Goal: Task Accomplishment & Management: Complete application form

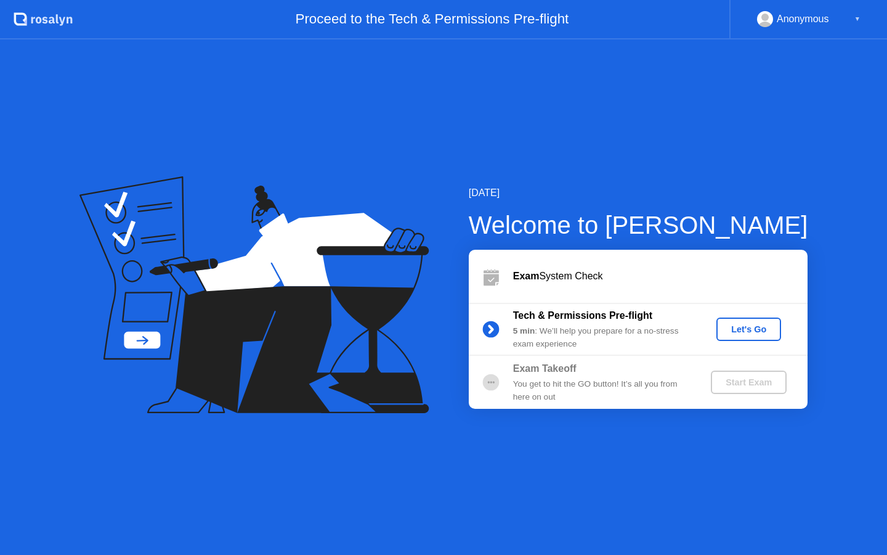
click at [746, 336] on button "Let's Go" at bounding box center [749, 328] width 65 height 23
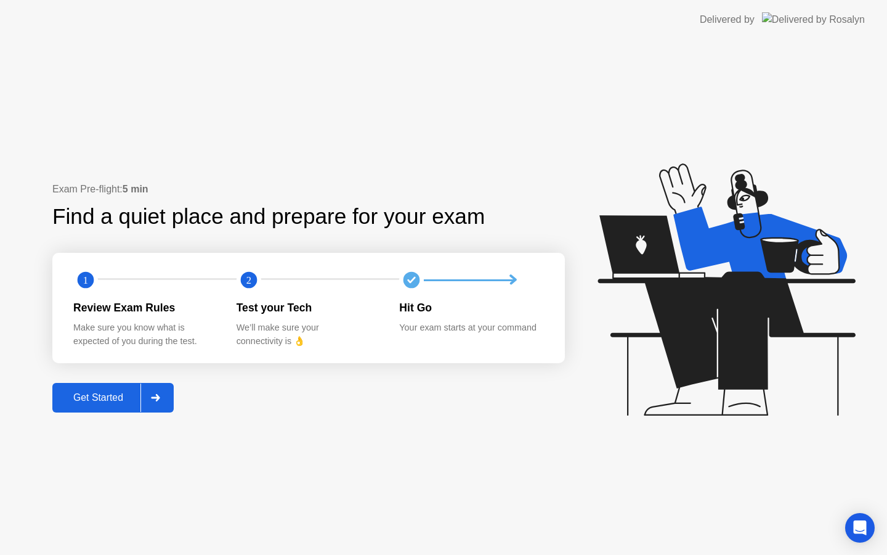
click at [137, 403] on div "Get Started" at bounding box center [98, 397] width 84 height 11
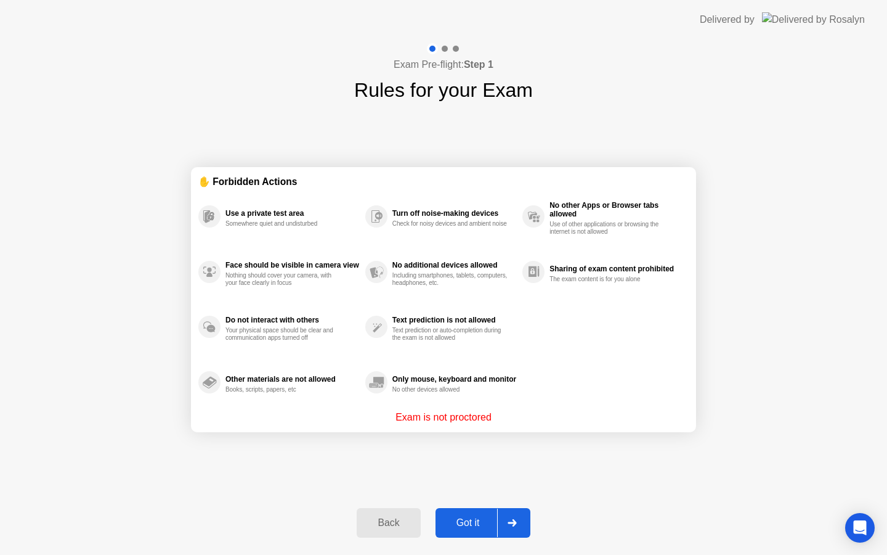
click at [488, 527] on div "Got it" at bounding box center [468, 522] width 58 height 11
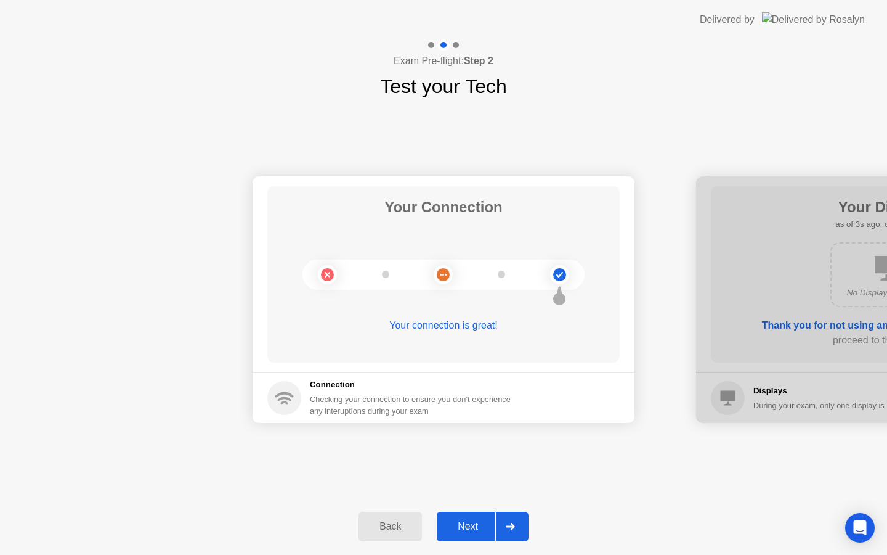
click at [488, 527] on div "Next" at bounding box center [468, 526] width 55 height 11
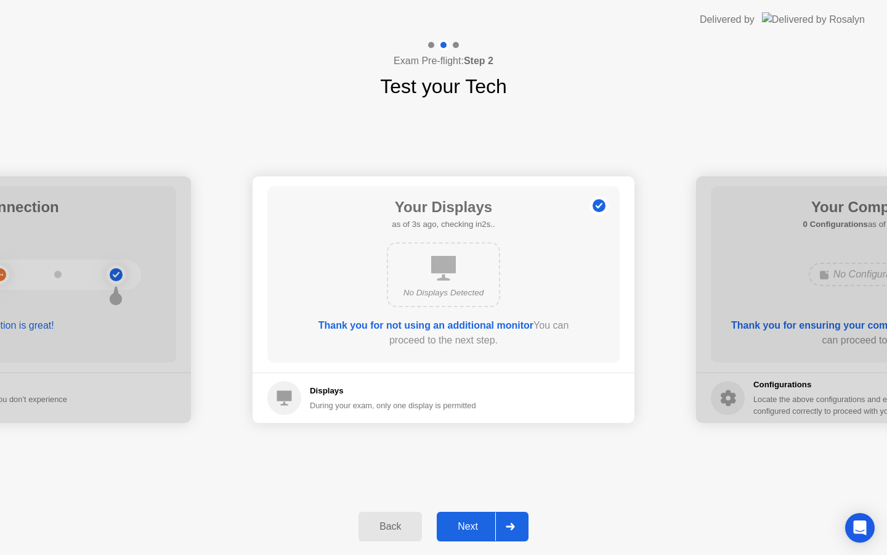
click at [488, 527] on div "Next" at bounding box center [468, 526] width 55 height 11
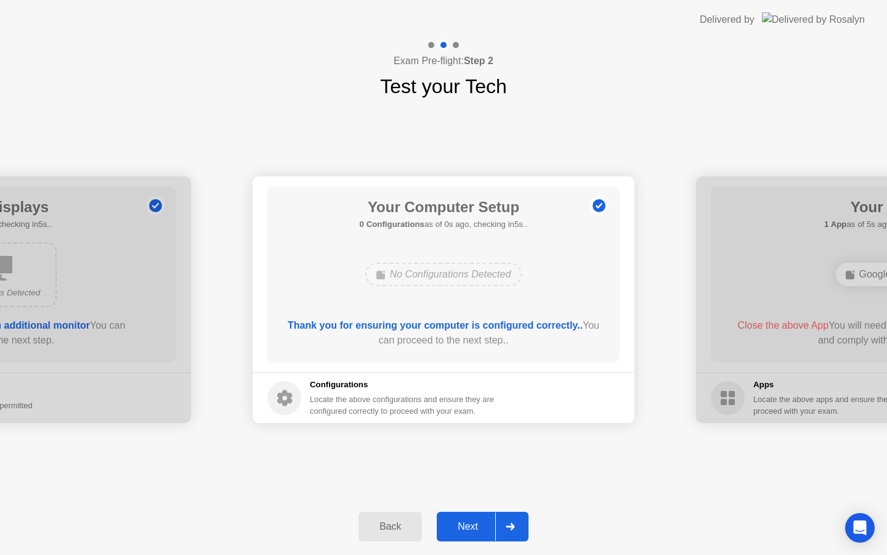
click at [488, 527] on div "Next" at bounding box center [468, 526] width 55 height 11
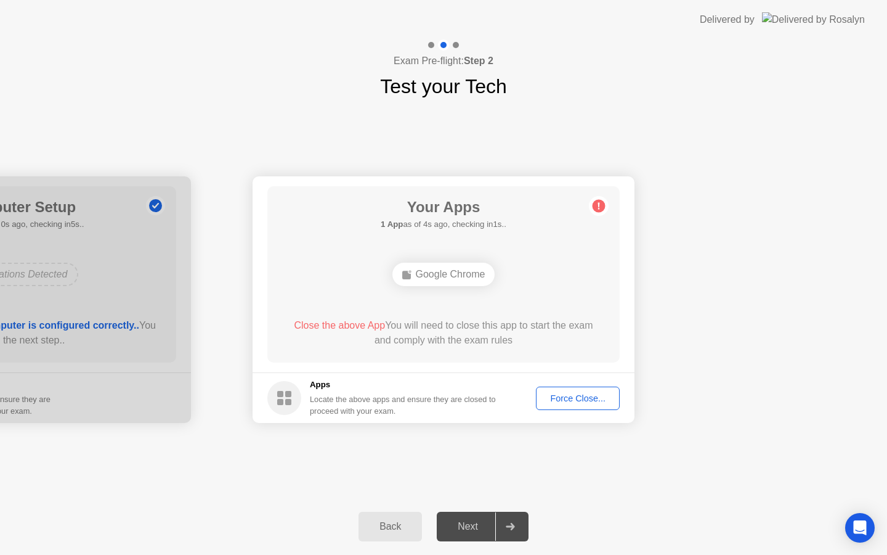
click at [560, 398] on div "Force Close..." at bounding box center [577, 398] width 75 height 10
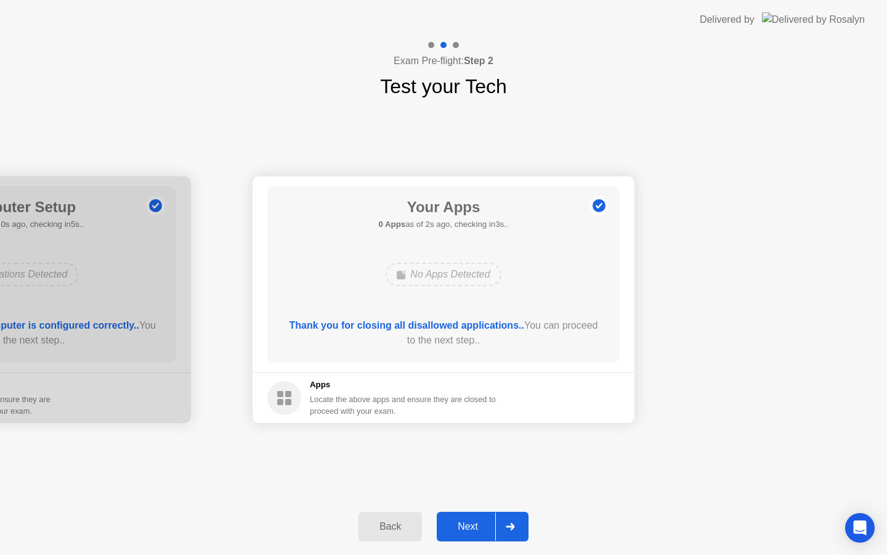
click at [478, 523] on div "Next" at bounding box center [468, 526] width 55 height 11
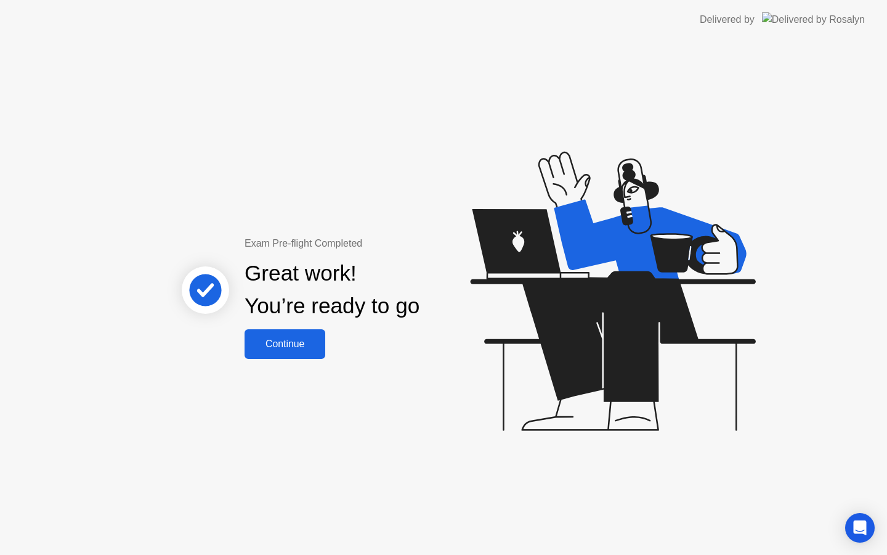
click at [282, 354] on button "Continue" at bounding box center [285, 344] width 81 height 30
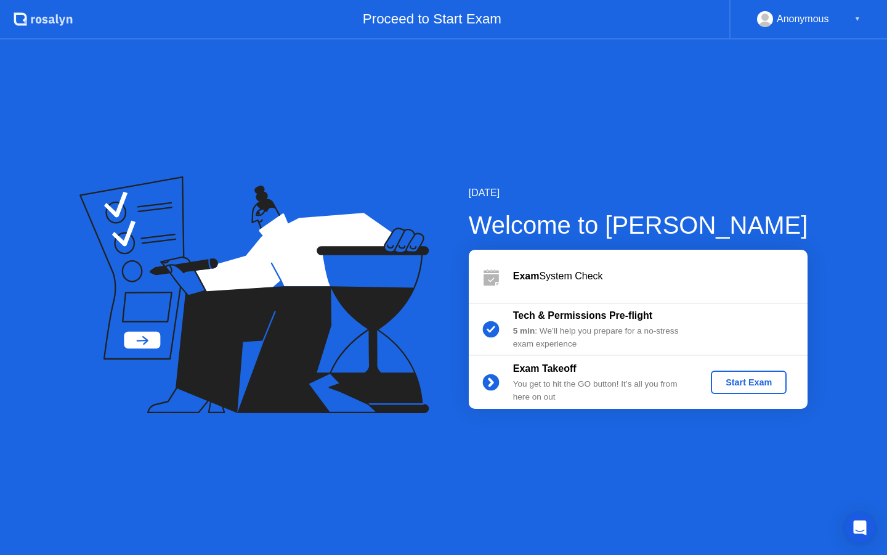
click at [767, 385] on div "Start Exam" at bounding box center [749, 382] width 66 height 10
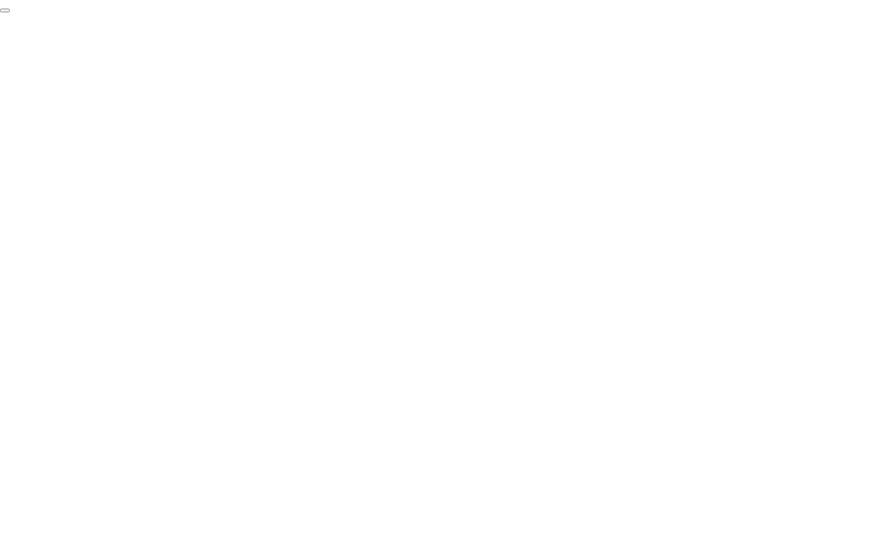
click div "End Proctoring Session"
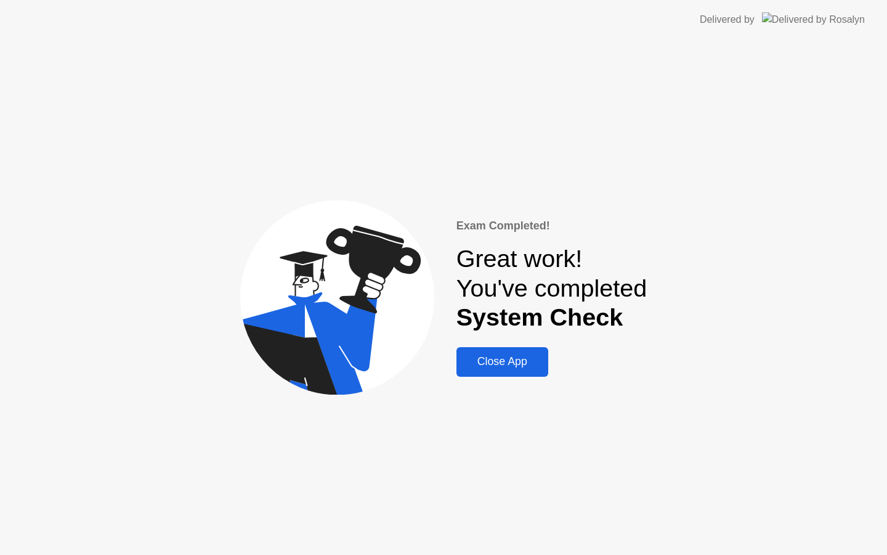
click at [491, 357] on div "Close App" at bounding box center [502, 361] width 84 height 13
